Goal: Information Seeking & Learning: Find specific fact

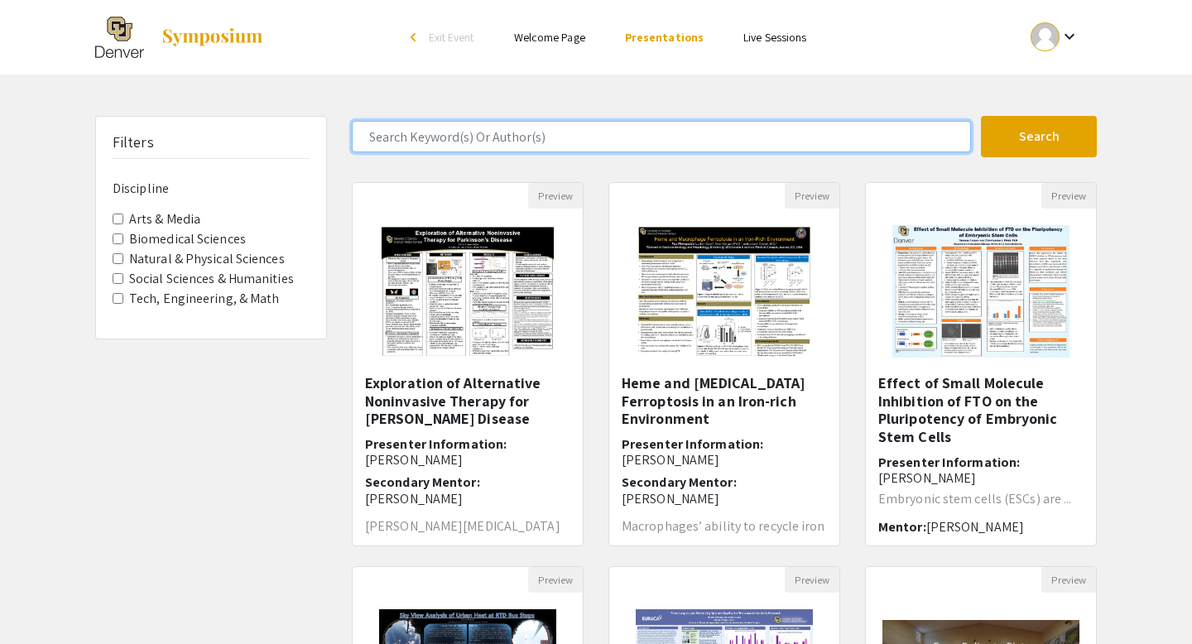
click at [565, 141] on input "Search Keyword(s) Or Author(s)" at bounding box center [661, 136] width 619 height 31
type input "[PERSON_NAME]"
click at [981, 116] on button "Search" at bounding box center [1039, 136] width 116 height 41
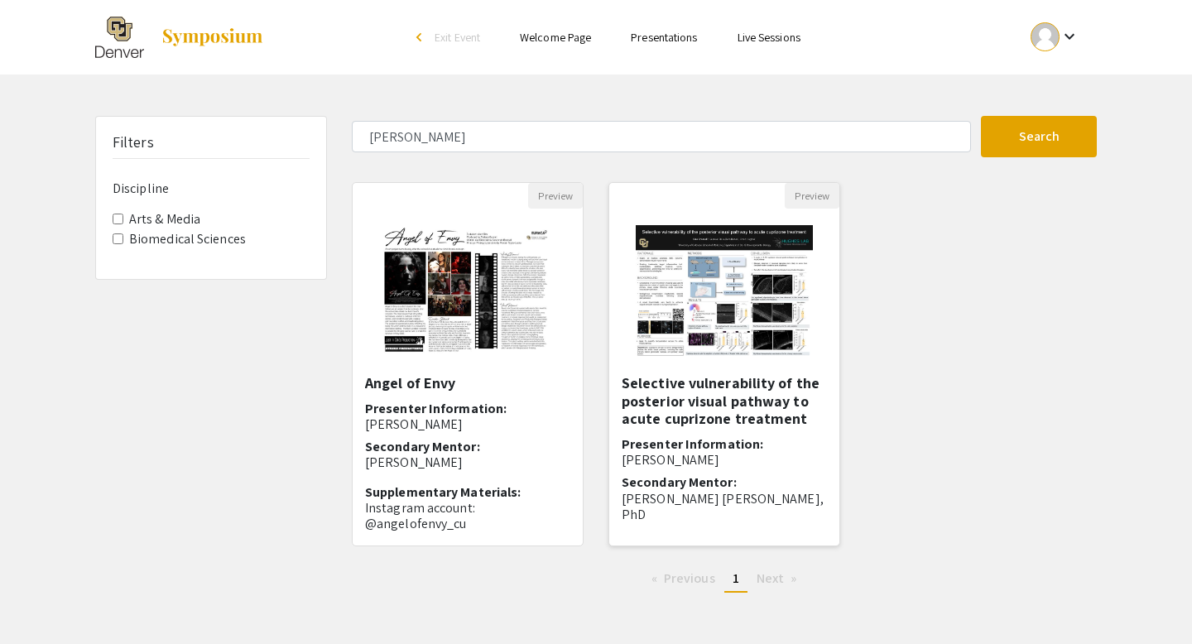
click at [685, 362] on img "Open Presentation <p>Selective vulnerability of the posterior visual pathway to…" at bounding box center [723, 292] width 209 height 166
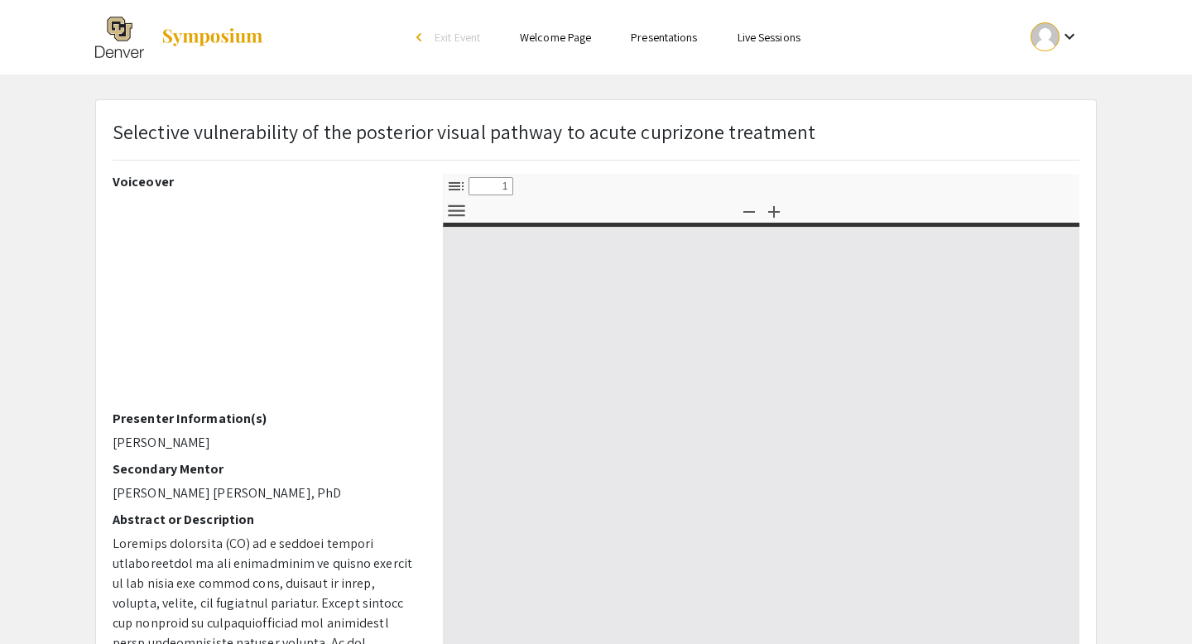
select select "custom"
type input "0"
select select "custom"
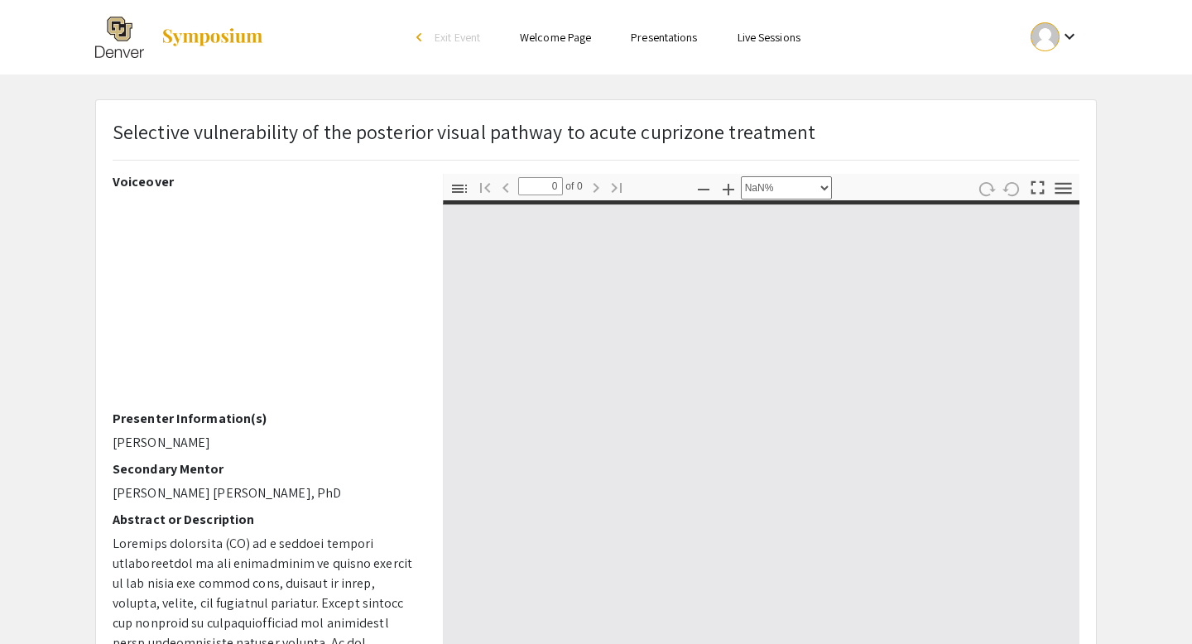
type input "1"
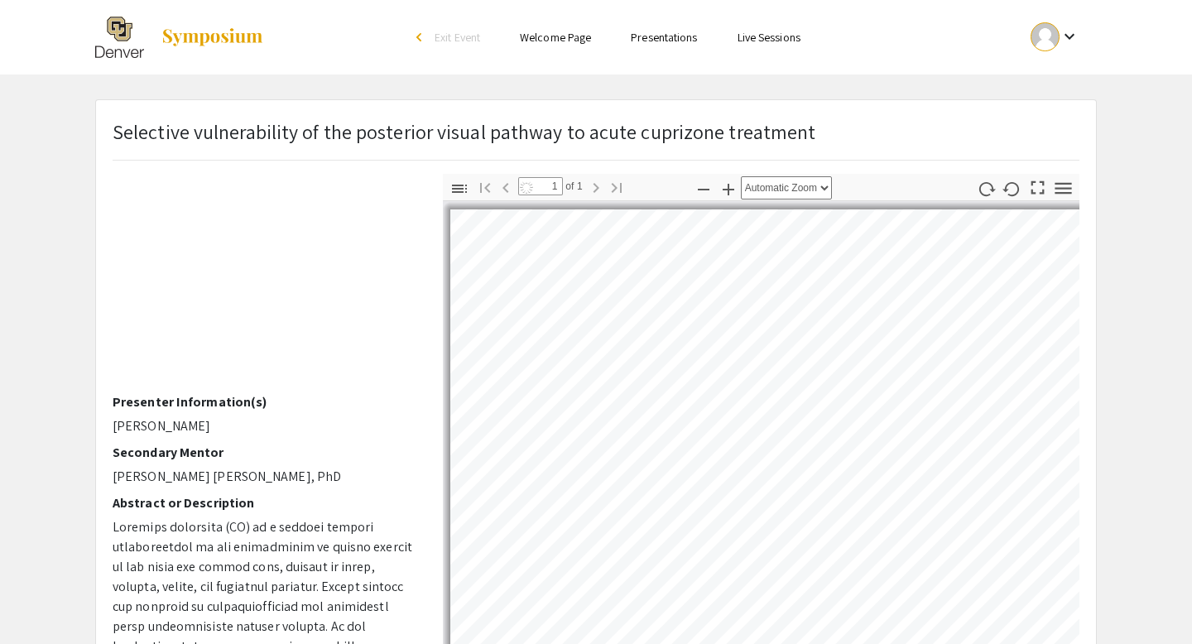
select select "custom"
